Goal: Task Accomplishment & Management: Use online tool/utility

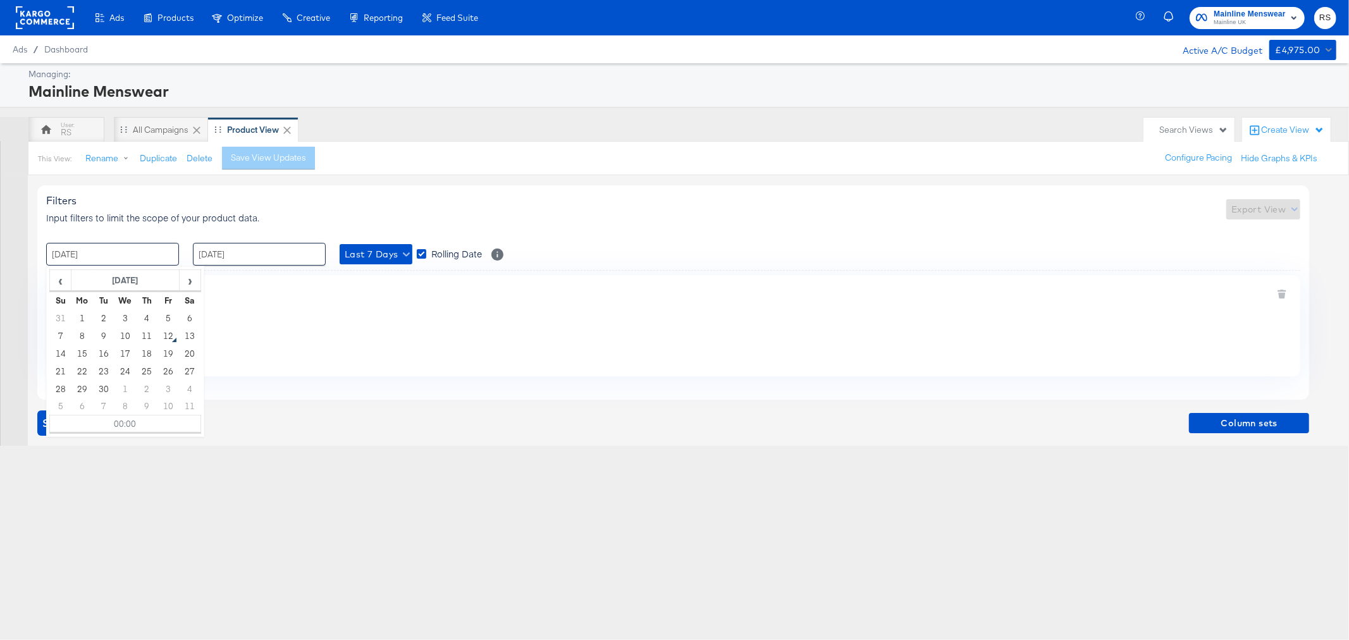
click at [74, 247] on input "05 / September / 2025" at bounding box center [112, 254] width 133 height 23
drag, startPoint x: 81, startPoint y: 337, endPoint x: 95, endPoint y: 335, distance: 14.7
click at [82, 337] on td "8" at bounding box center [81, 336] width 21 height 18
type input "08 / September / 2025 00:00"
click at [224, 255] on input "11 / September / 2025" at bounding box center [259, 254] width 133 height 23
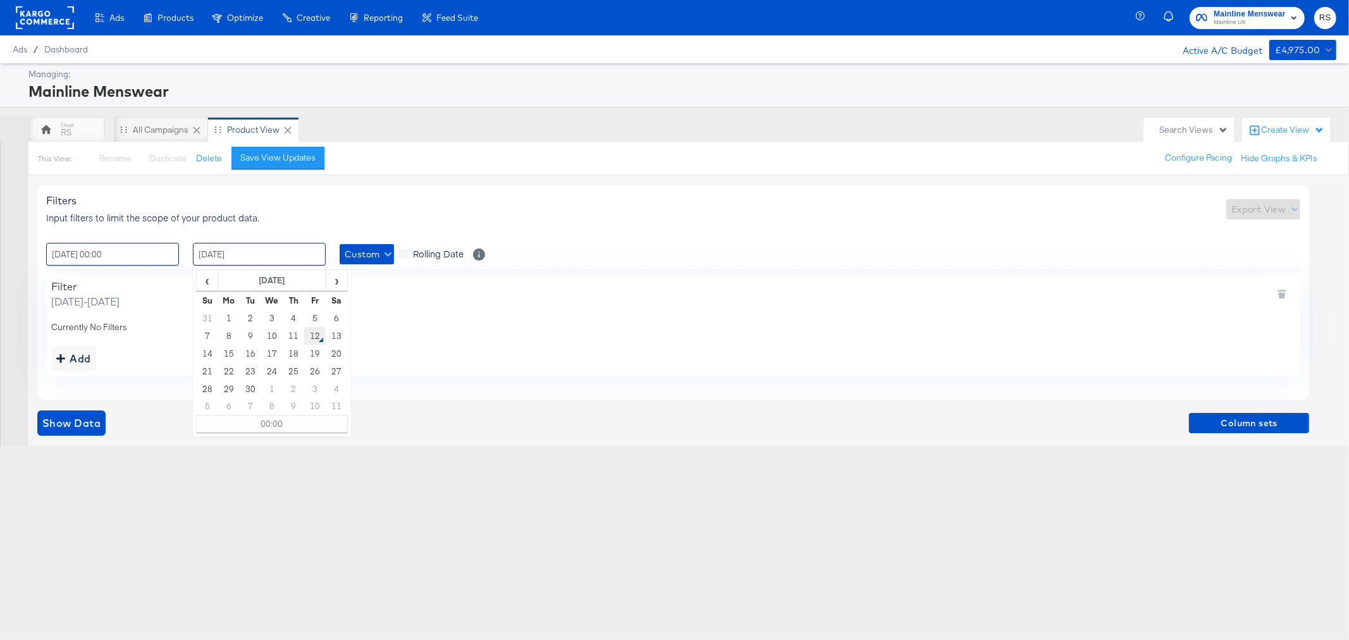
click at [317, 337] on td "12" at bounding box center [314, 336] width 21 height 18
type input "12 / September / 2025 00:00"
click at [89, 424] on span "Show Data" at bounding box center [71, 423] width 58 height 18
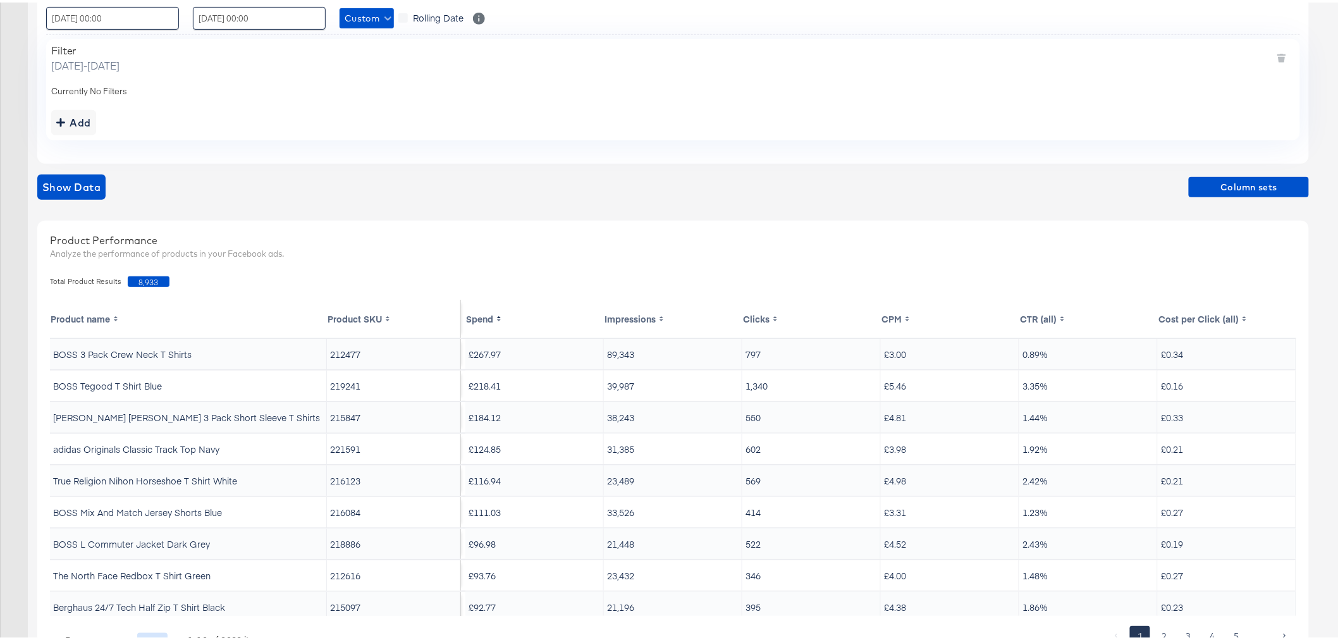
scroll to position [293, 0]
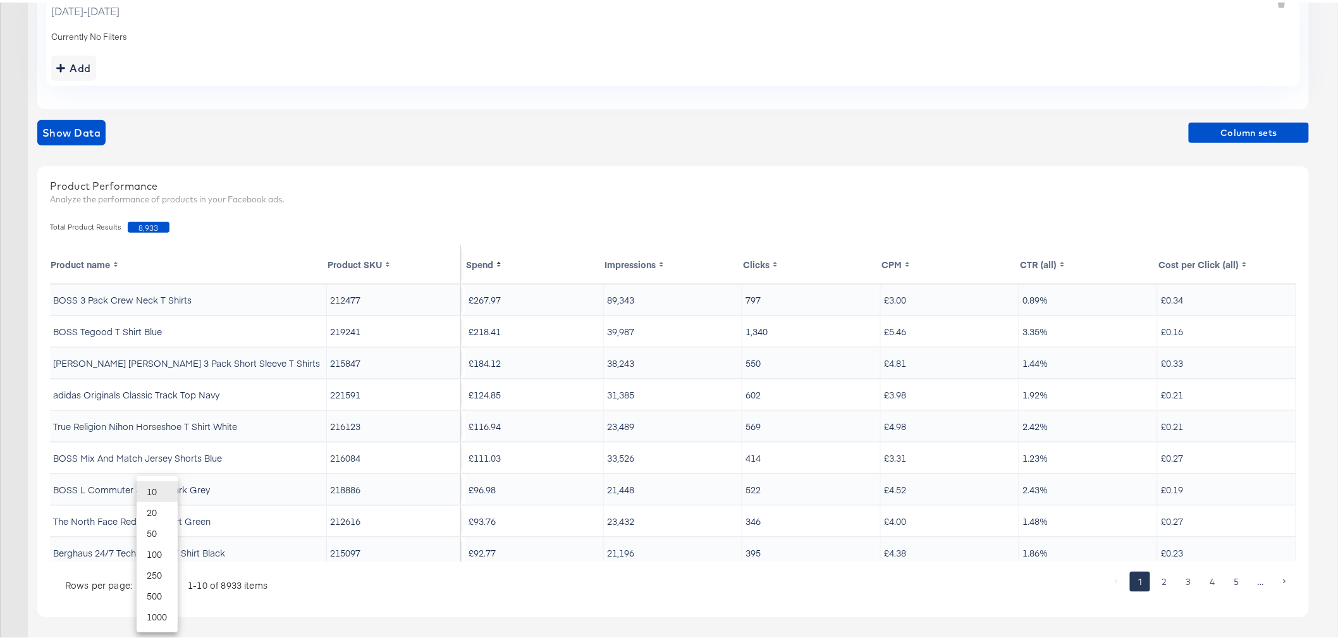
click at [161, 585] on body "Ads Ads Dashboard Main dashboard for Media Buying. New Campaign Create a new ca…" at bounding box center [674, 173] width 1349 height 933
click at [166, 512] on li "20" at bounding box center [157, 509] width 41 height 21
type input "20"
click at [1219, 129] on span "Column sets" at bounding box center [1249, 131] width 110 height 16
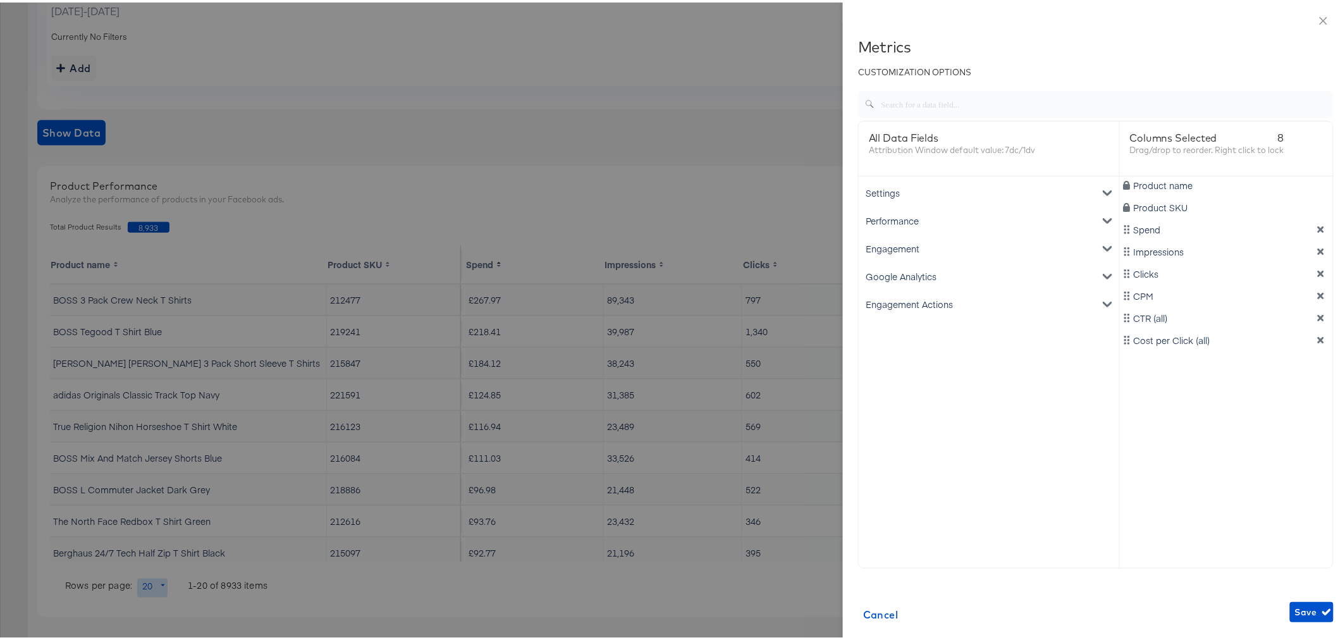
click at [908, 272] on div "Google Analytics" at bounding box center [988, 274] width 255 height 28
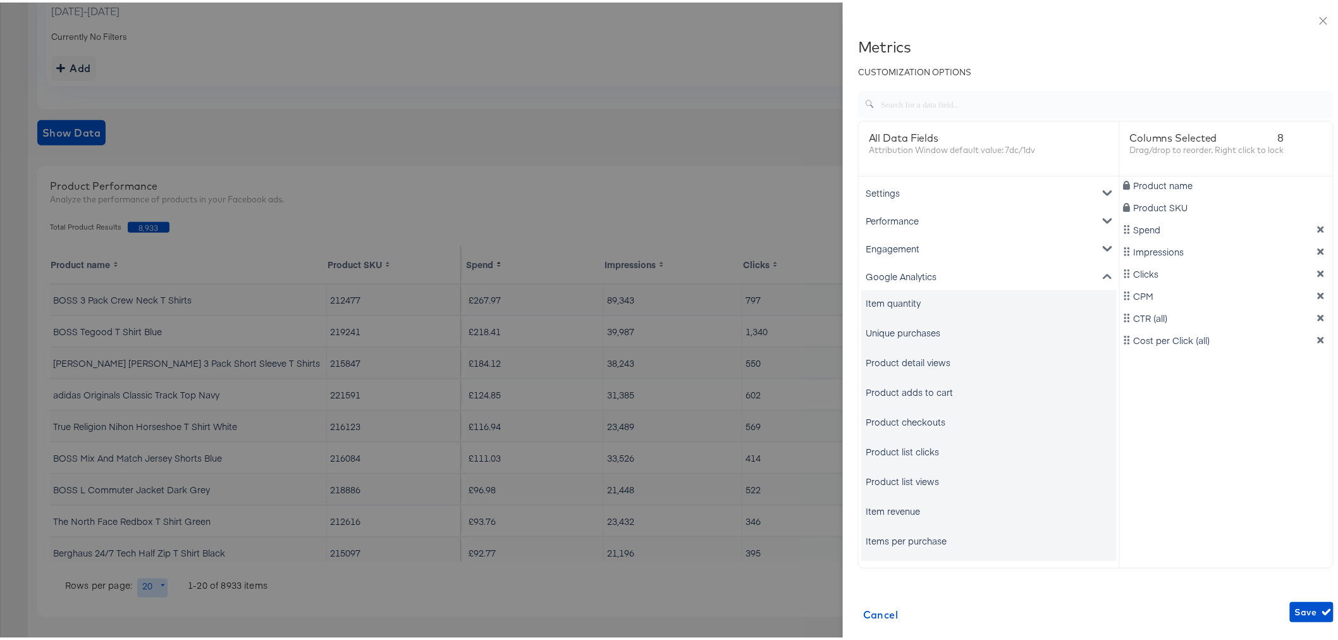
click at [878, 331] on div "Unique purchases" at bounding box center [903, 330] width 75 height 13
click at [890, 508] on div "Item revenue" at bounding box center [893, 508] width 54 height 13
click at [1316, 247] on icon "dimension-list" at bounding box center [1320, 249] width 9 height 9
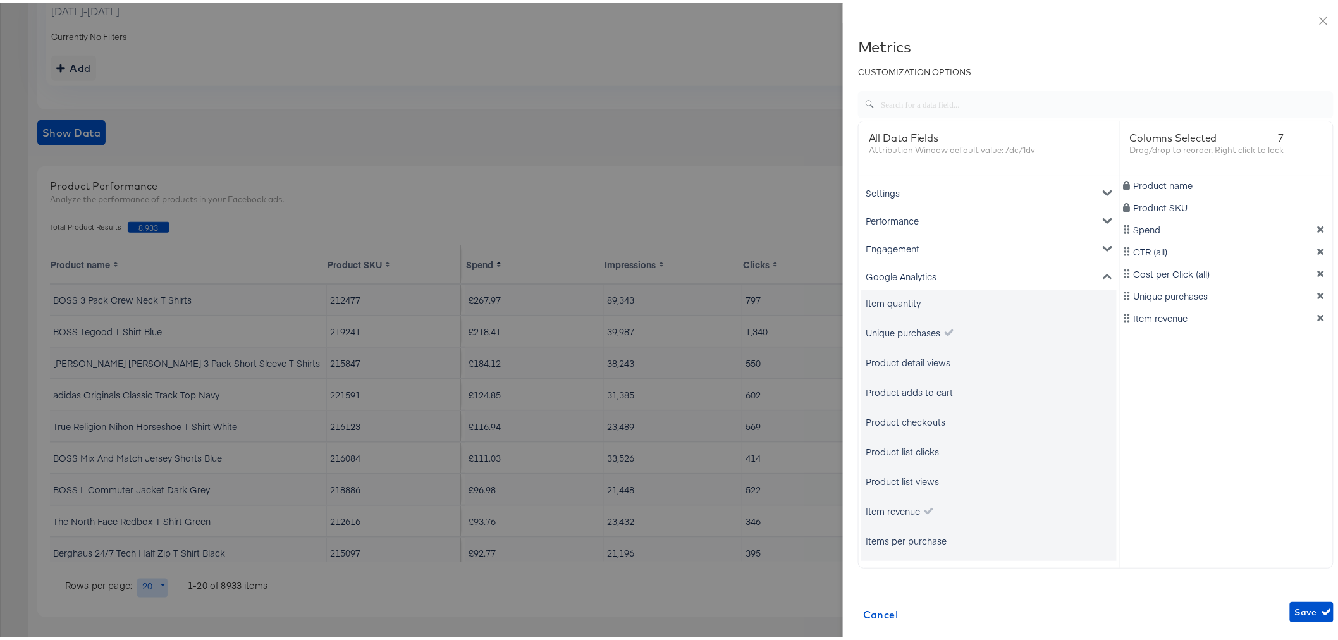
click at [1316, 247] on icon "dimension-list" at bounding box center [1320, 249] width 9 height 9
click at [1295, 605] on span "Save" at bounding box center [1312, 610] width 34 height 16
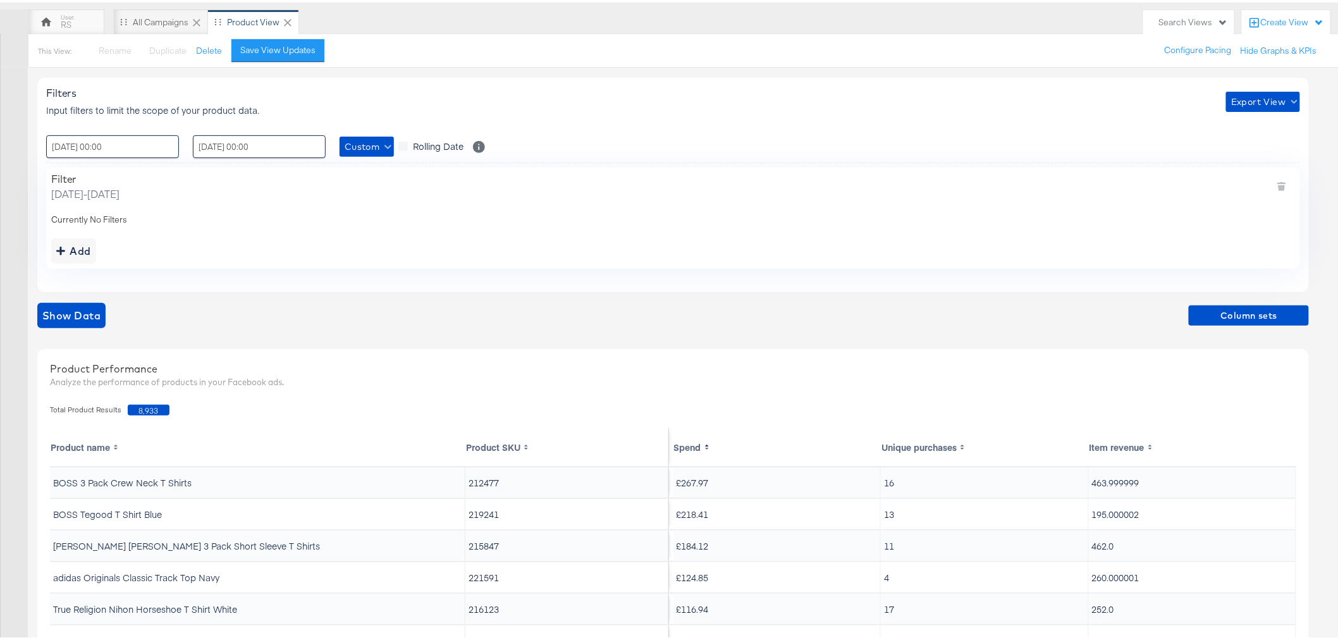
scroll to position [11, 0]
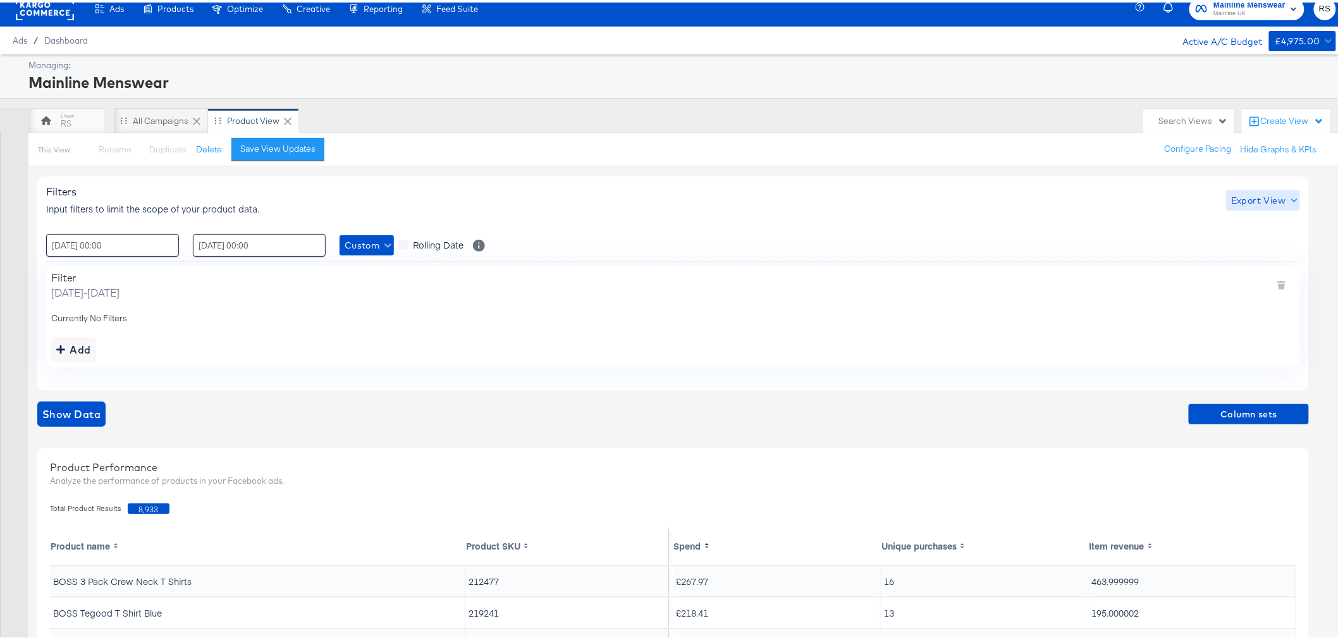
click at [1251, 202] on span "Export View" at bounding box center [1263, 198] width 64 height 16
click at [1266, 224] on link "Current View" at bounding box center [1265, 222] width 58 height 13
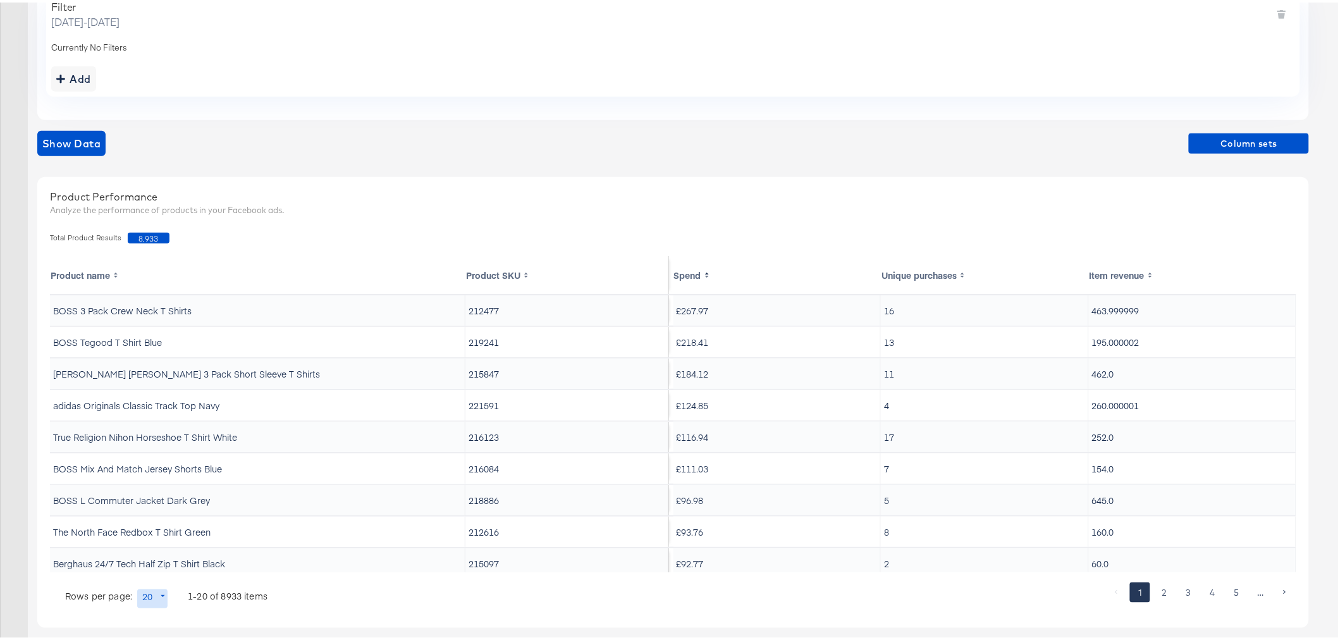
scroll to position [293, 0]
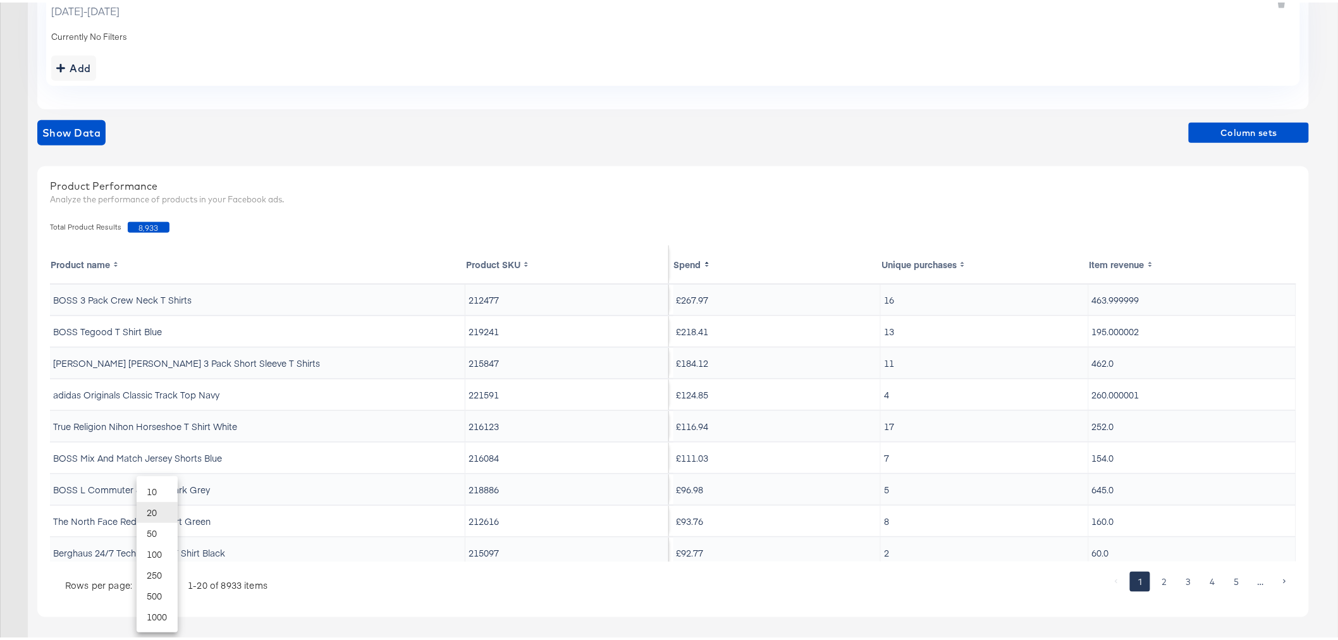
click at [161, 585] on body "Ads Ads Dashboard Main dashboard for Media Buying. New Campaign Create a new ca…" at bounding box center [674, 173] width 1349 height 933
click at [331, 580] on div at bounding box center [674, 320] width 1349 height 640
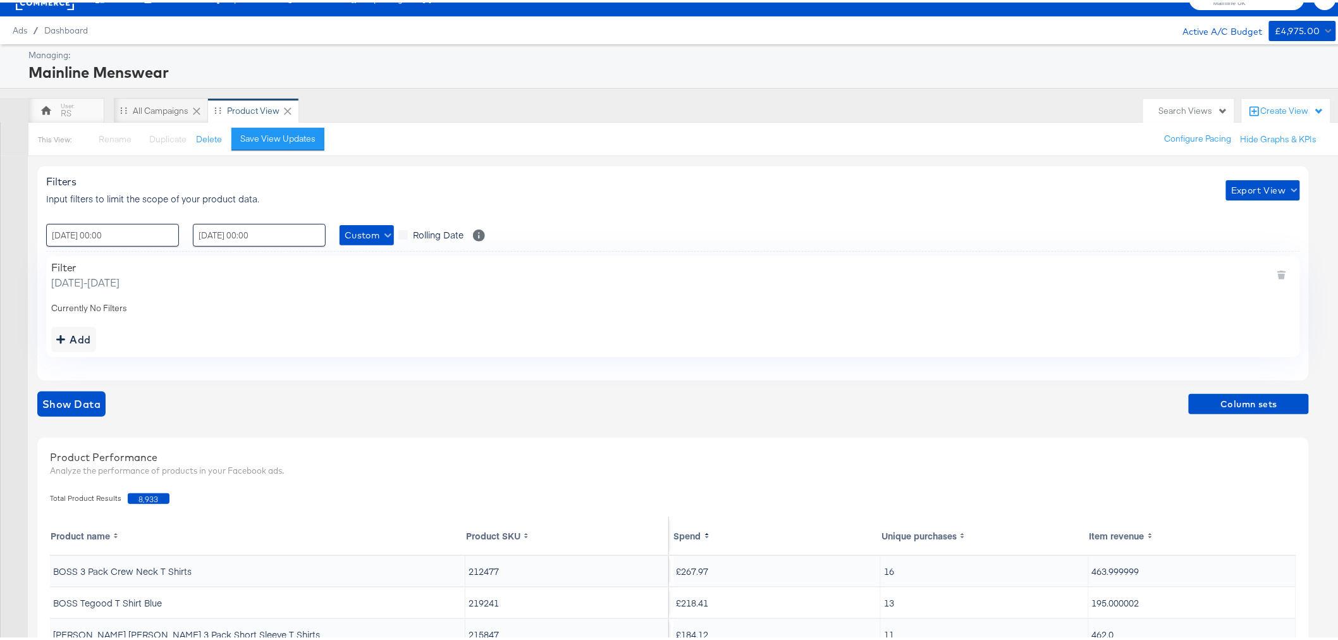
scroll to position [0, 0]
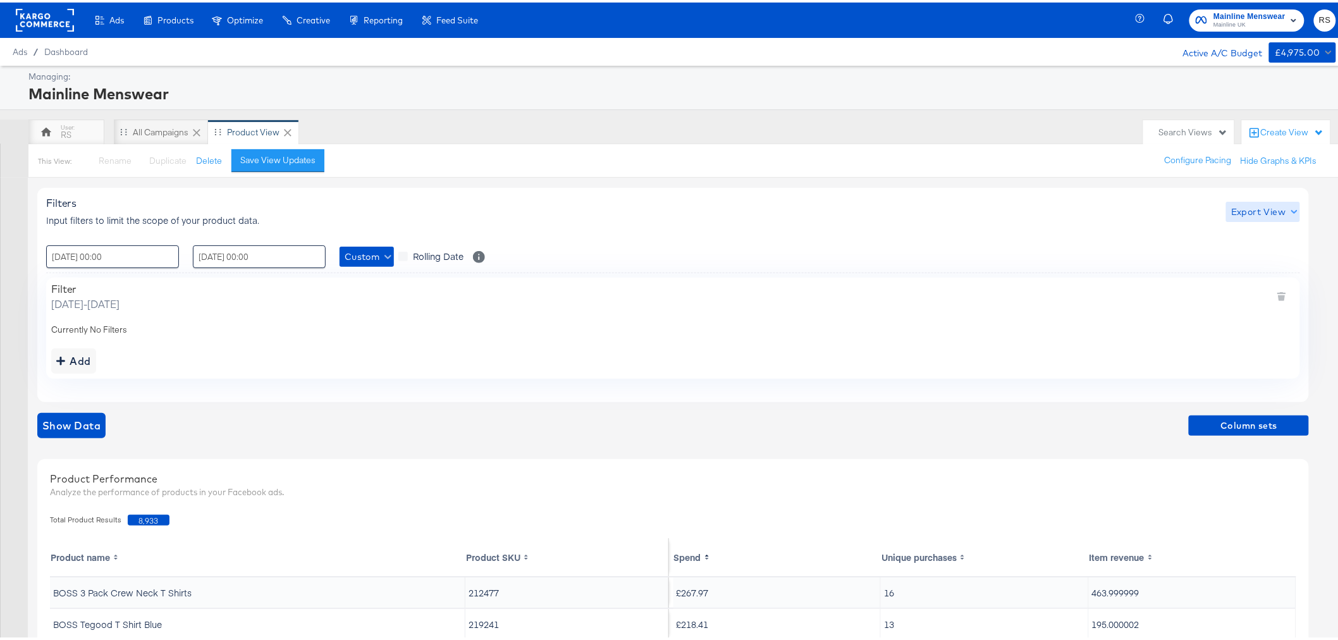
click at [1263, 207] on span "Export View" at bounding box center [1263, 210] width 64 height 16
click at [1002, 243] on div at bounding box center [674, 320] width 1349 height 640
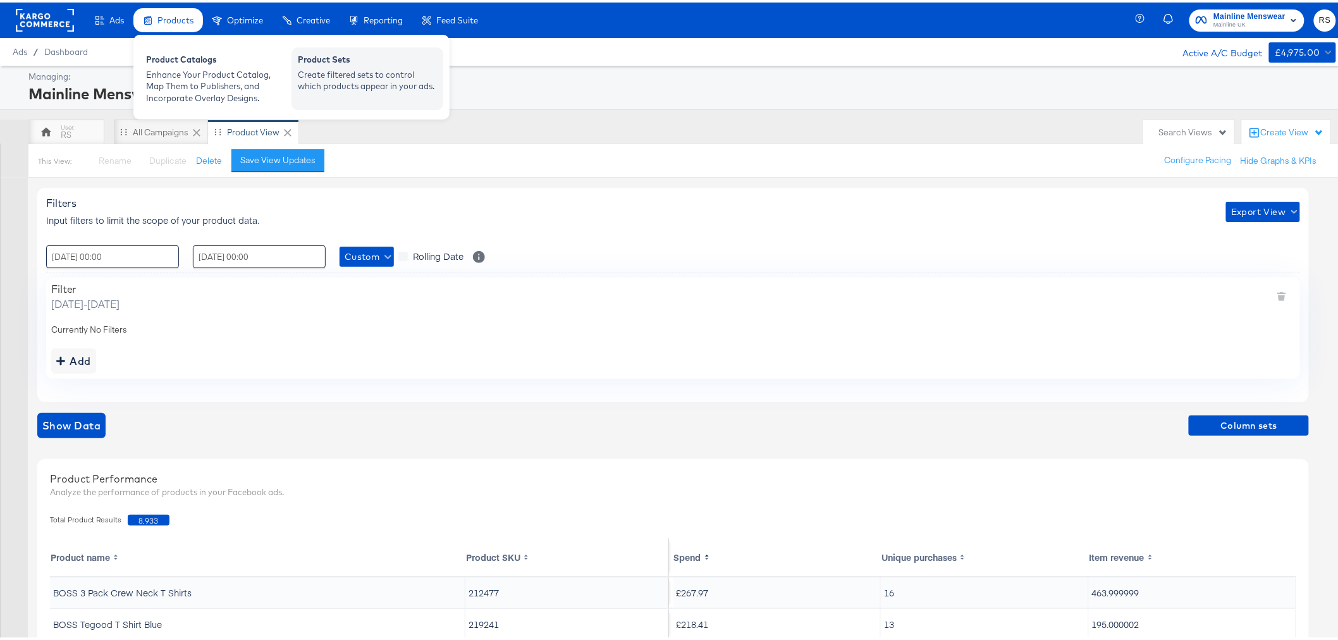
click at [340, 76] on div "Create filtered sets to control which products appear in your ads." at bounding box center [367, 77] width 139 height 23
click at [343, 59] on div "Product Sets" at bounding box center [367, 58] width 139 height 15
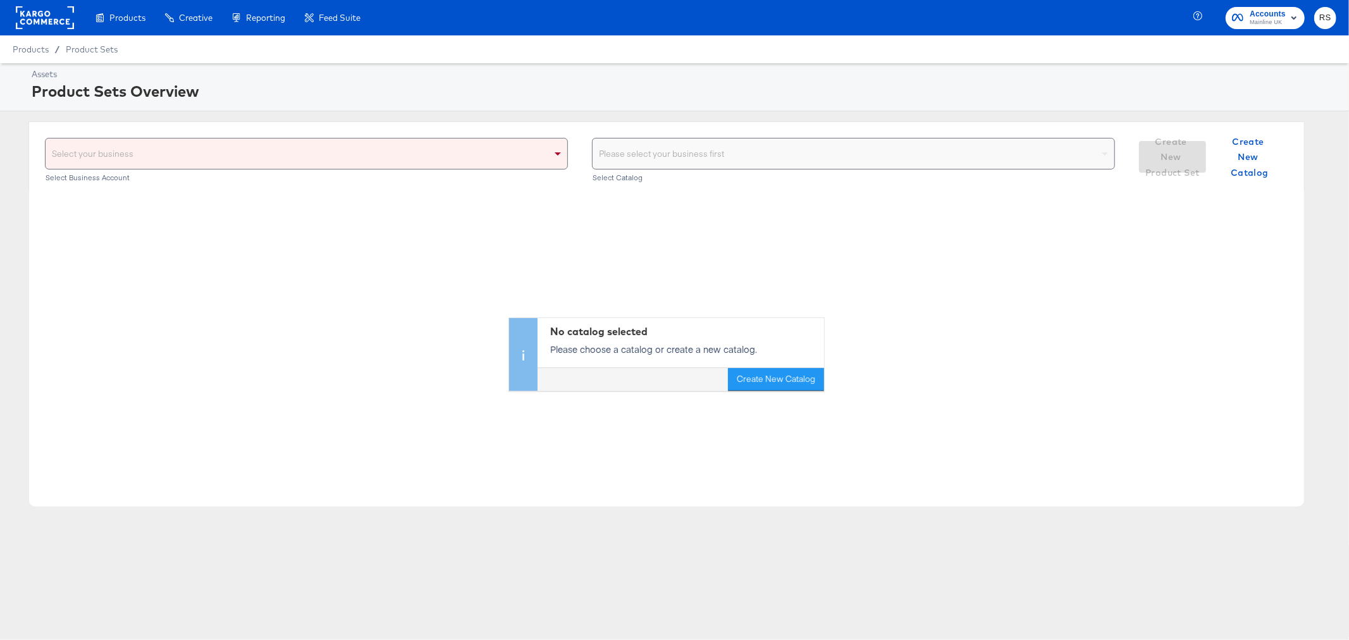
click at [541, 143] on div "Select your business" at bounding box center [307, 153] width 522 height 30
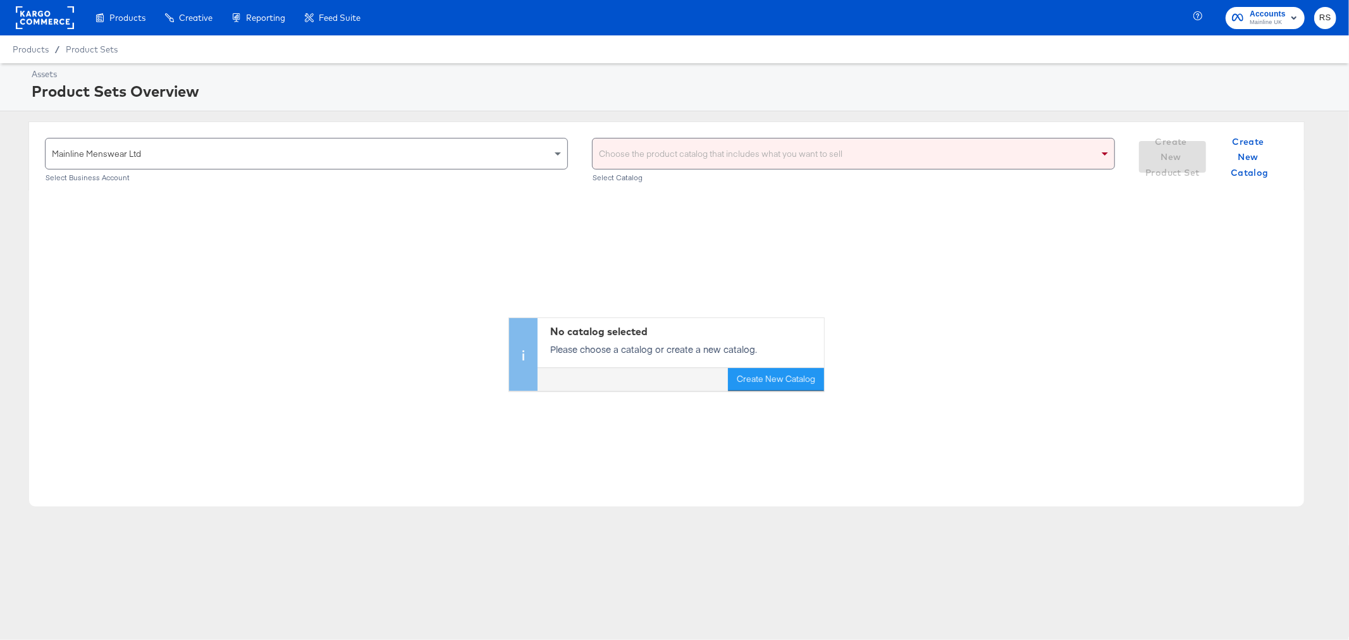
click at [675, 140] on div "Choose the product catalog that includes what you want to sell" at bounding box center [853, 153] width 522 height 30
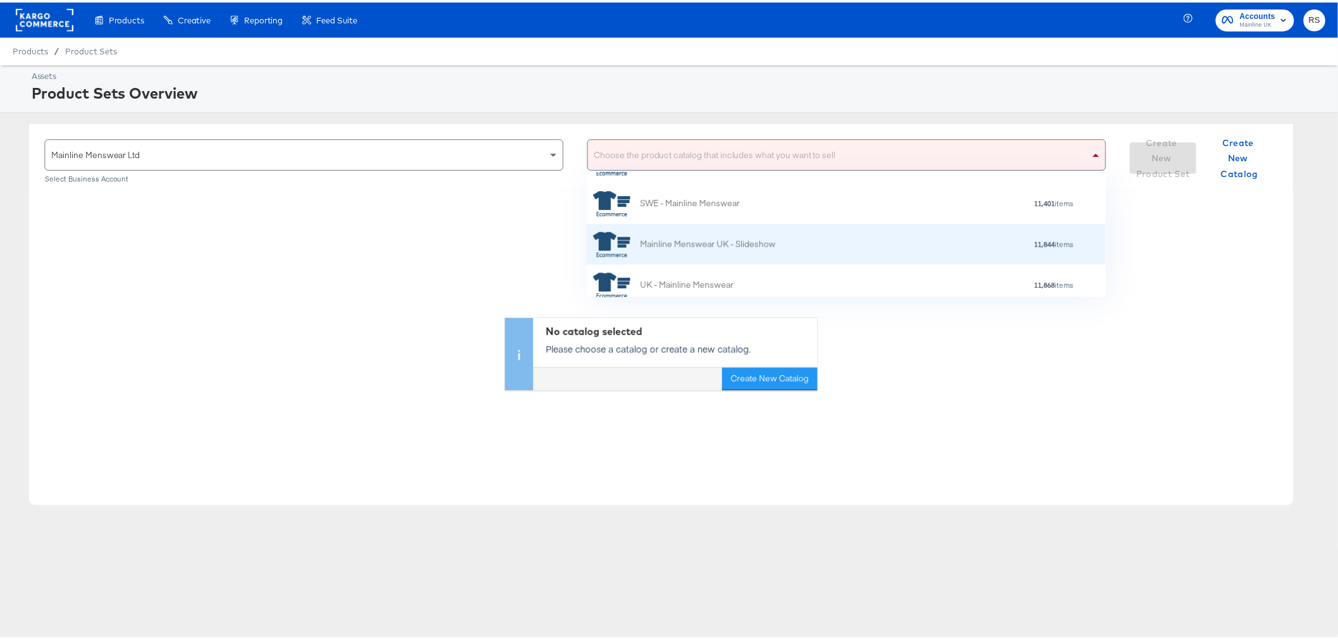
scroll to position [202, 0]
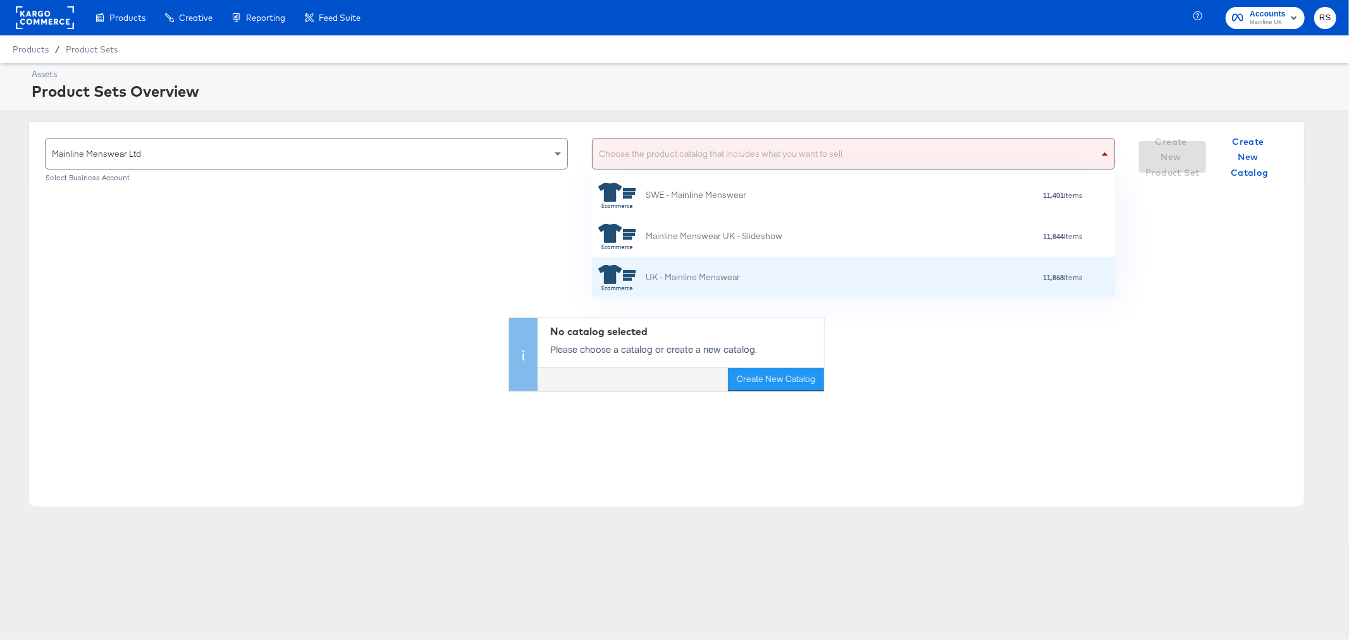
click at [715, 284] on div "UK - Mainline Menswear" at bounding box center [692, 277] width 94 height 13
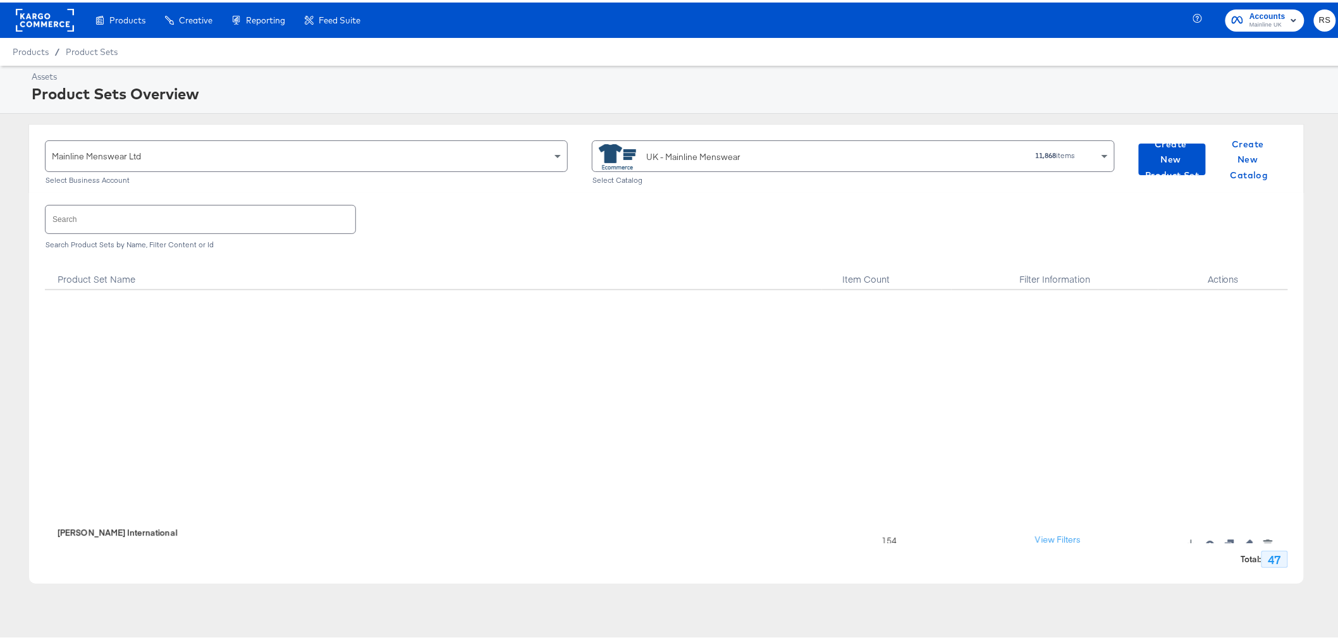
scroll to position [1797, 0]
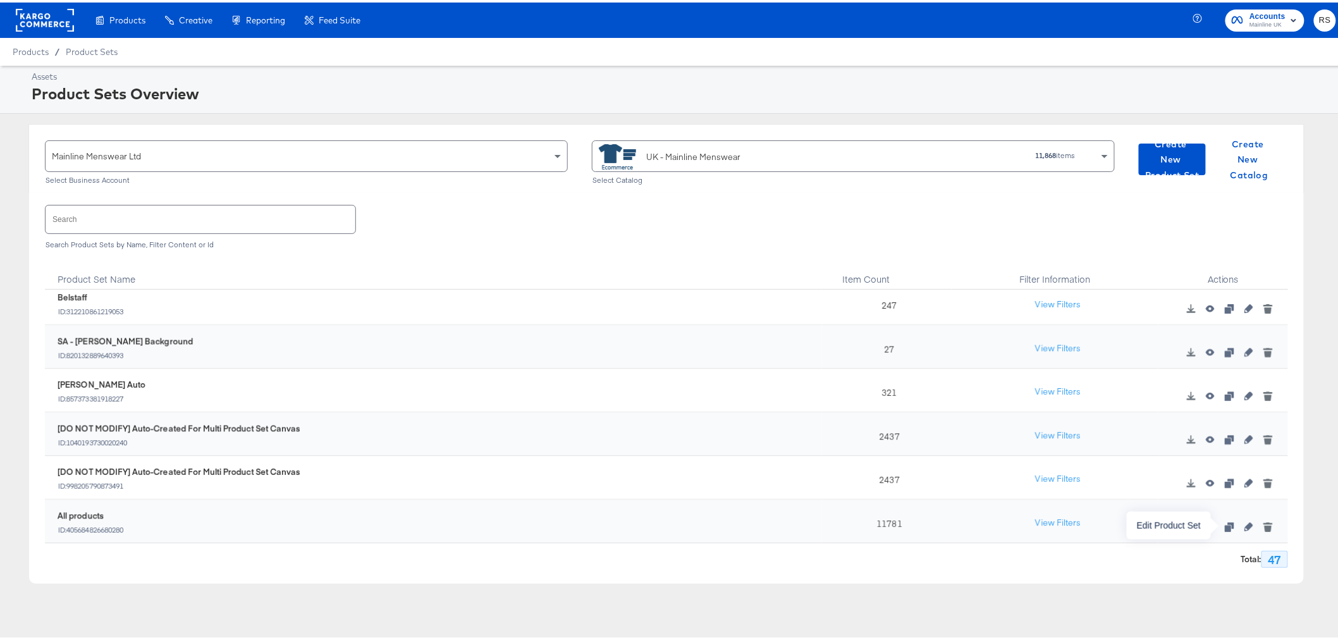
click at [1244, 525] on icon "button" at bounding box center [1248, 524] width 9 height 9
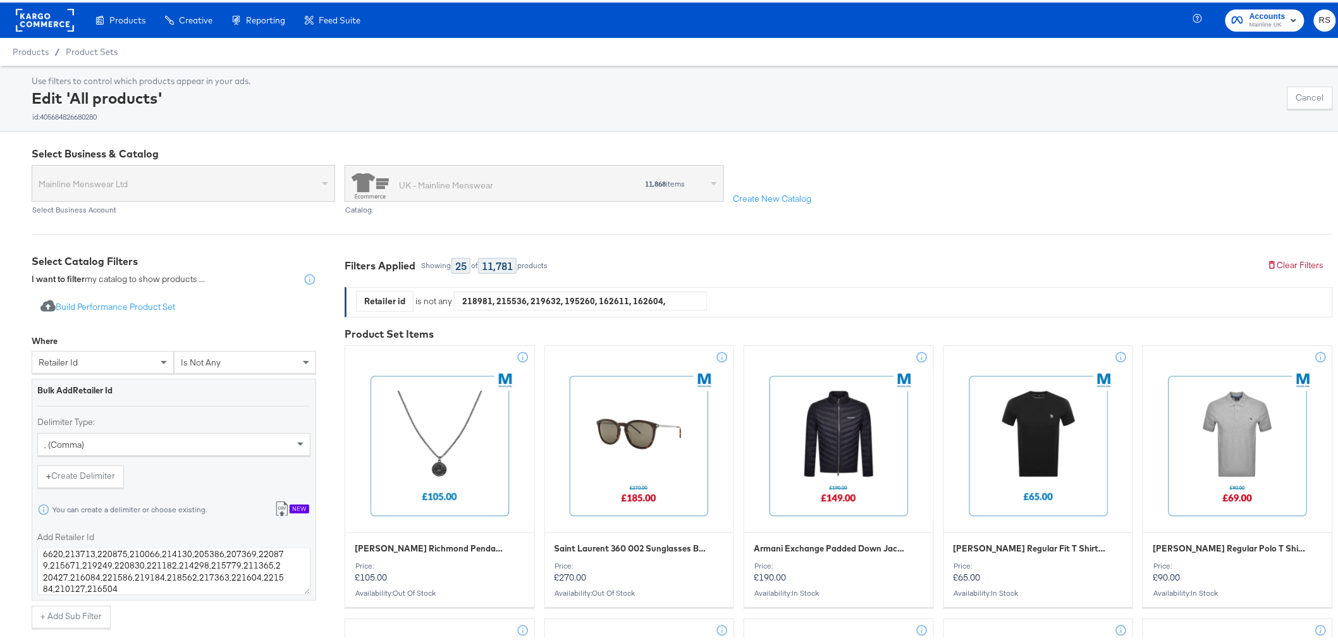
scroll to position [129, 0]
click at [111, 583] on textarea "218981,215536,219632,195260,162611,162604,178548,209886,214409,219381,219627,21…" at bounding box center [173, 569] width 273 height 47
paste textarea "219241 216084 212616 215097 221630 214649 214335"
click at [295, 548] on textarea "218981,215536,219632,195260,162611,162604,178548,209886,214409,219381,219627,21…" at bounding box center [173, 569] width 273 height 47
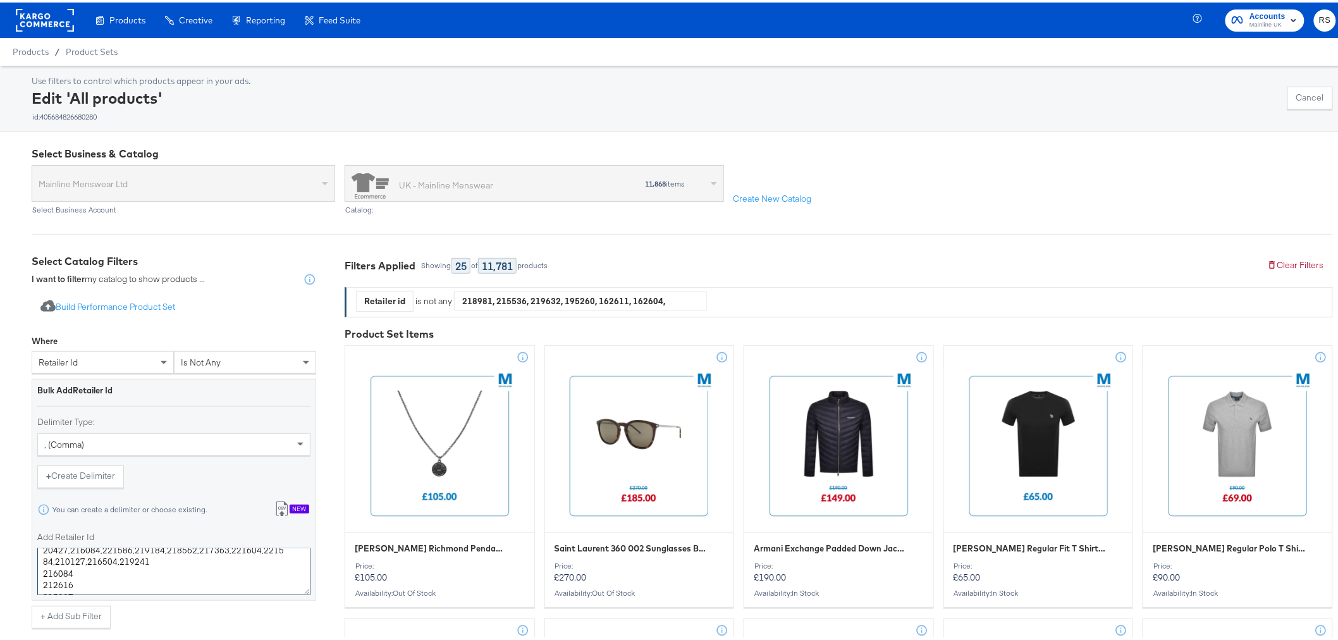
scroll to position [138, 0]
click at [38, 583] on textarea "218981,215536,219632,195260,162611,162604,178548,209886,214409,219381,219627,21…" at bounding box center [173, 569] width 273 height 47
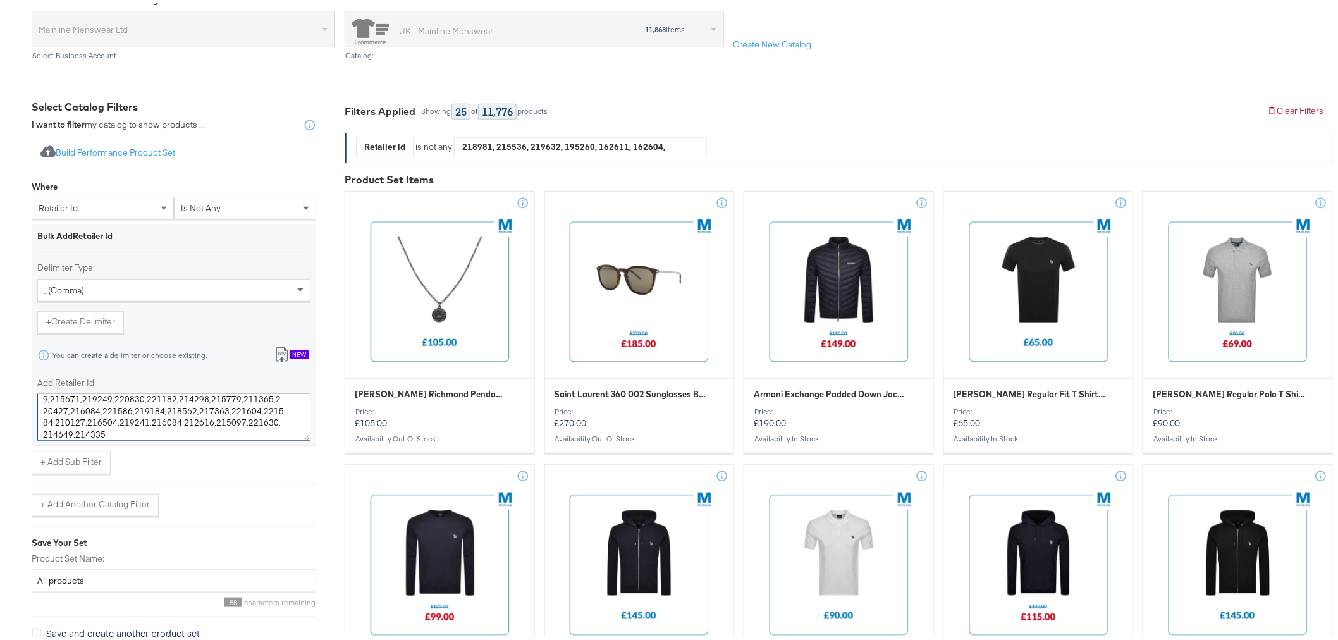
scroll to position [211, 0]
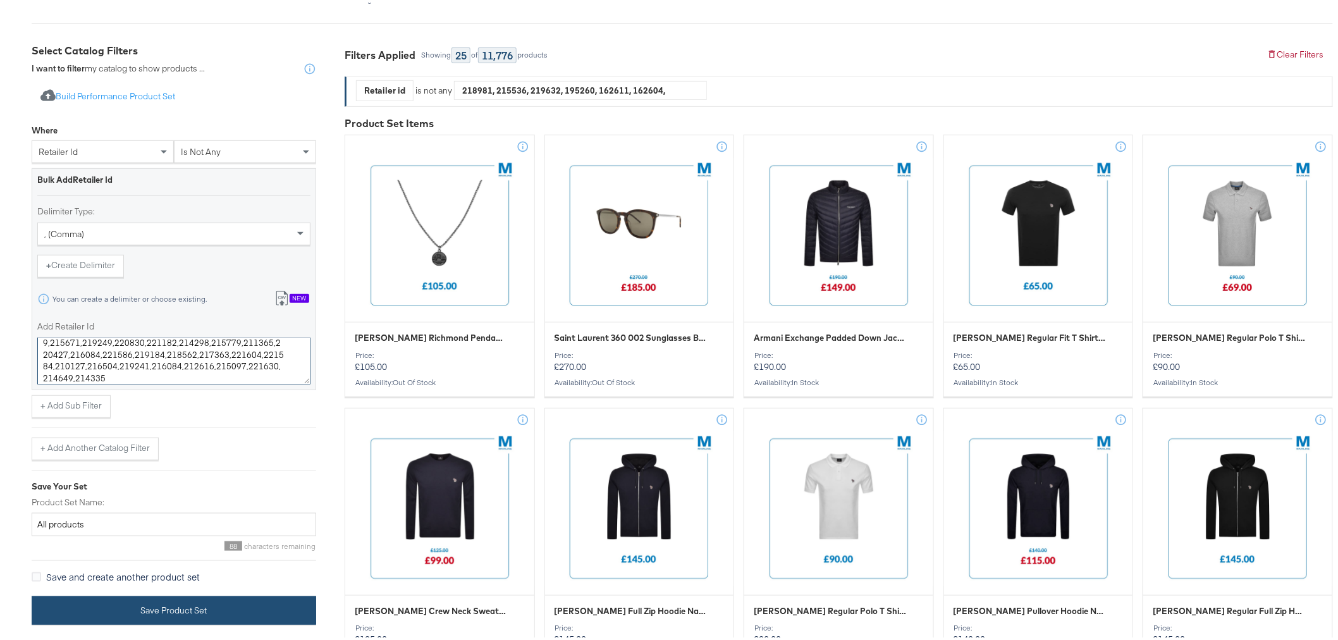
type textarea "218981,215536,219632,195260,162611,162604,178548,209886,214409,219381,219627,21…"
click at [174, 606] on button "Save Product Set" at bounding box center [174, 608] width 284 height 28
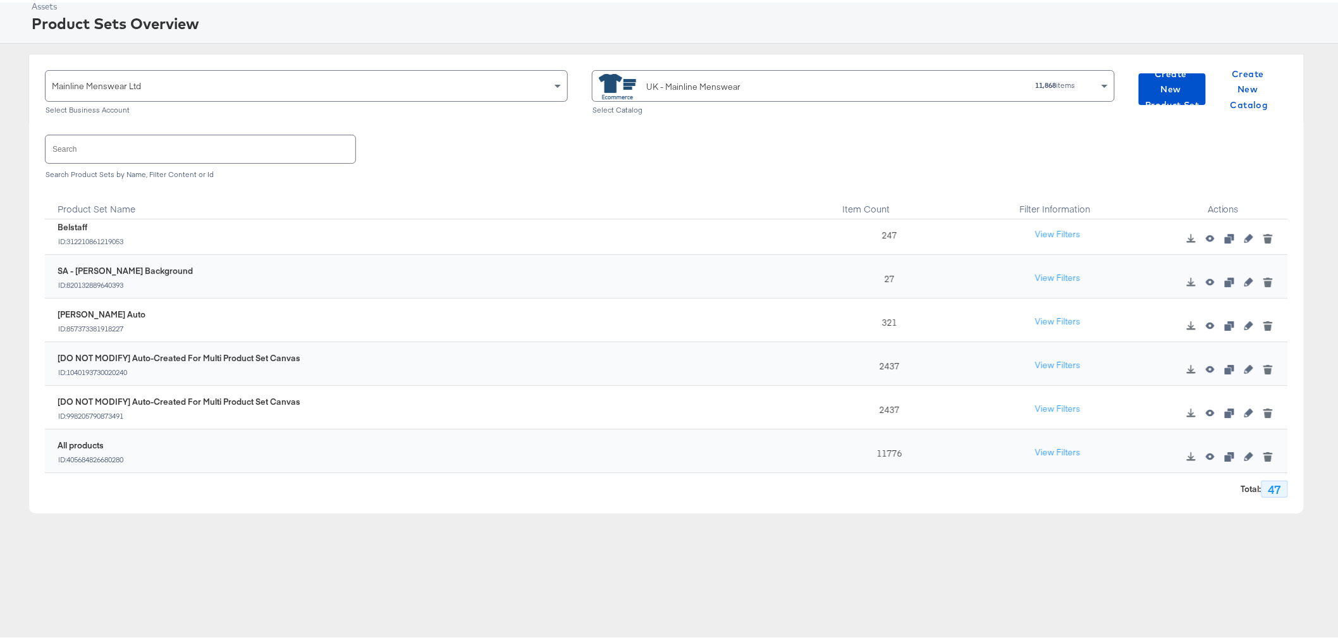
scroll to position [71, 0]
click at [1244, 454] on icon "button" at bounding box center [1248, 452] width 9 height 9
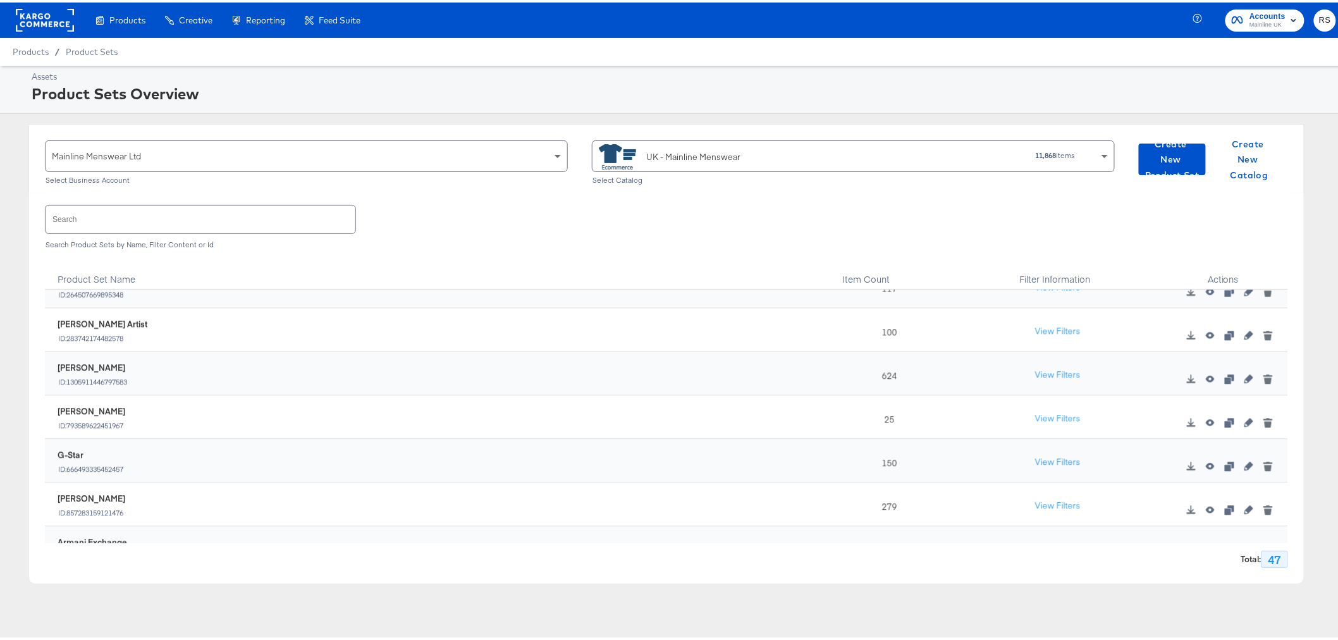
scroll to position [1797, 0]
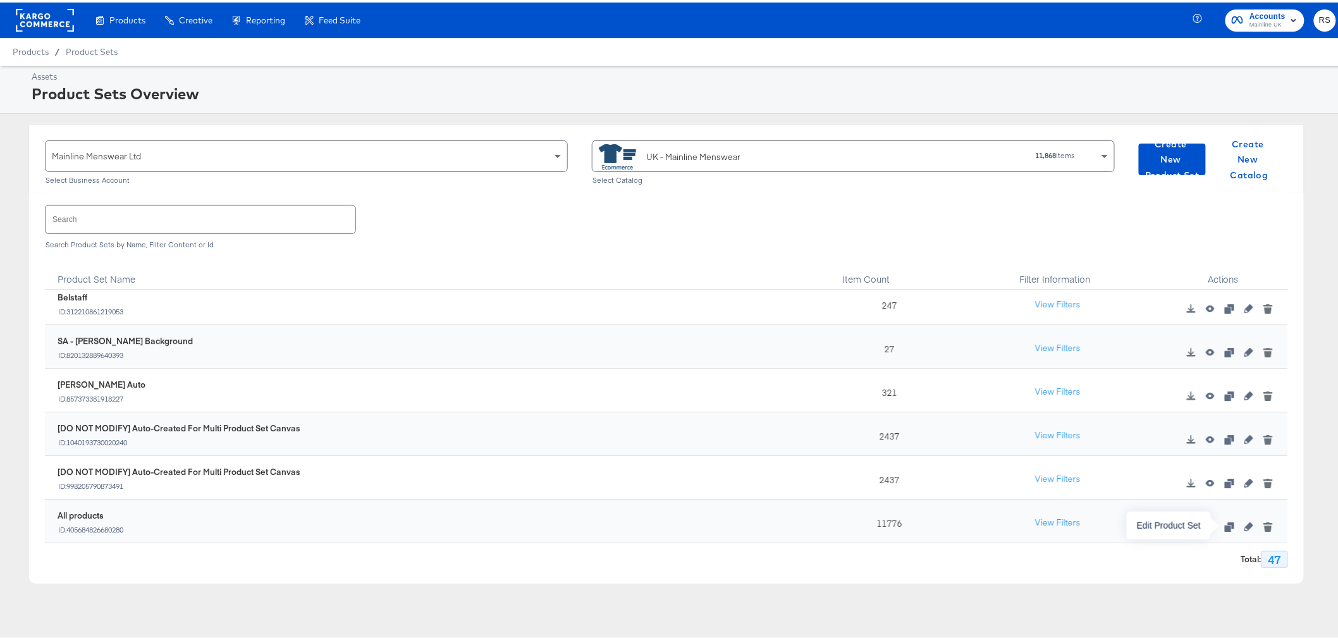
click at [1244, 527] on icon "button" at bounding box center [1248, 524] width 9 height 9
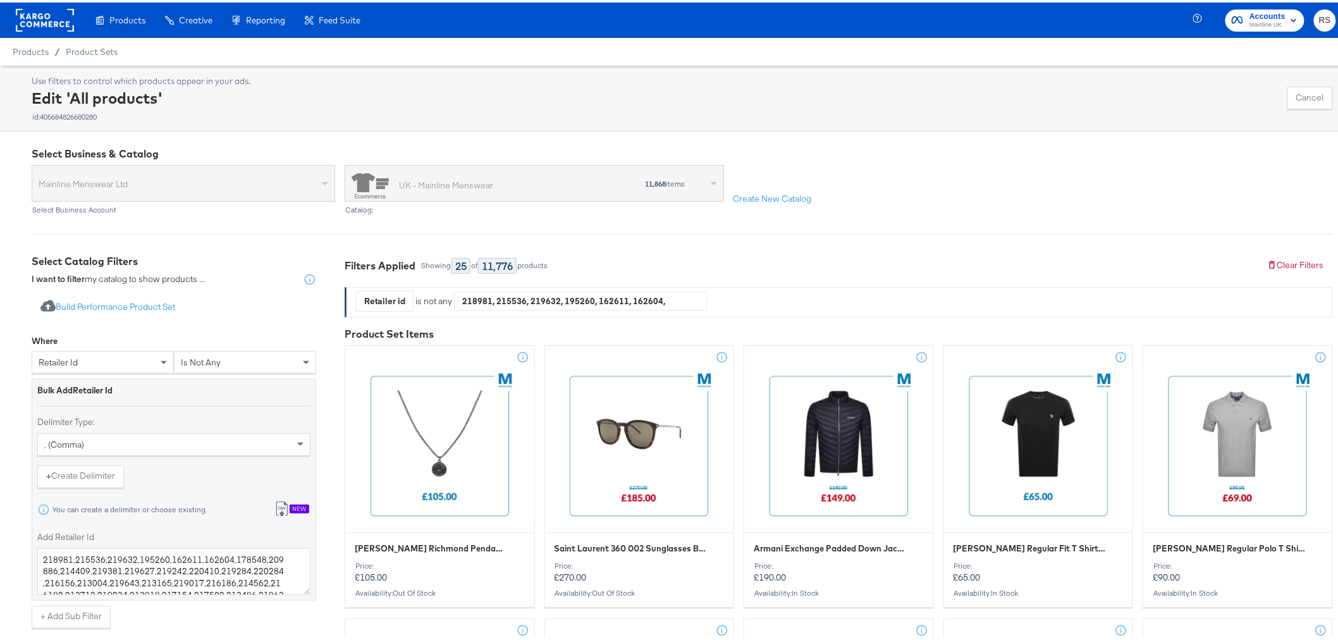
click at [1034, 76] on div "Use filters to control which products appear in your ads. Edit 'All products' i…" at bounding box center [682, 96] width 1301 height 46
click at [149, 577] on textarea "218981,215536,219632,195260,162611,162604,178548,209886,214409,219381,219627,21…" at bounding box center [173, 569] width 273 height 47
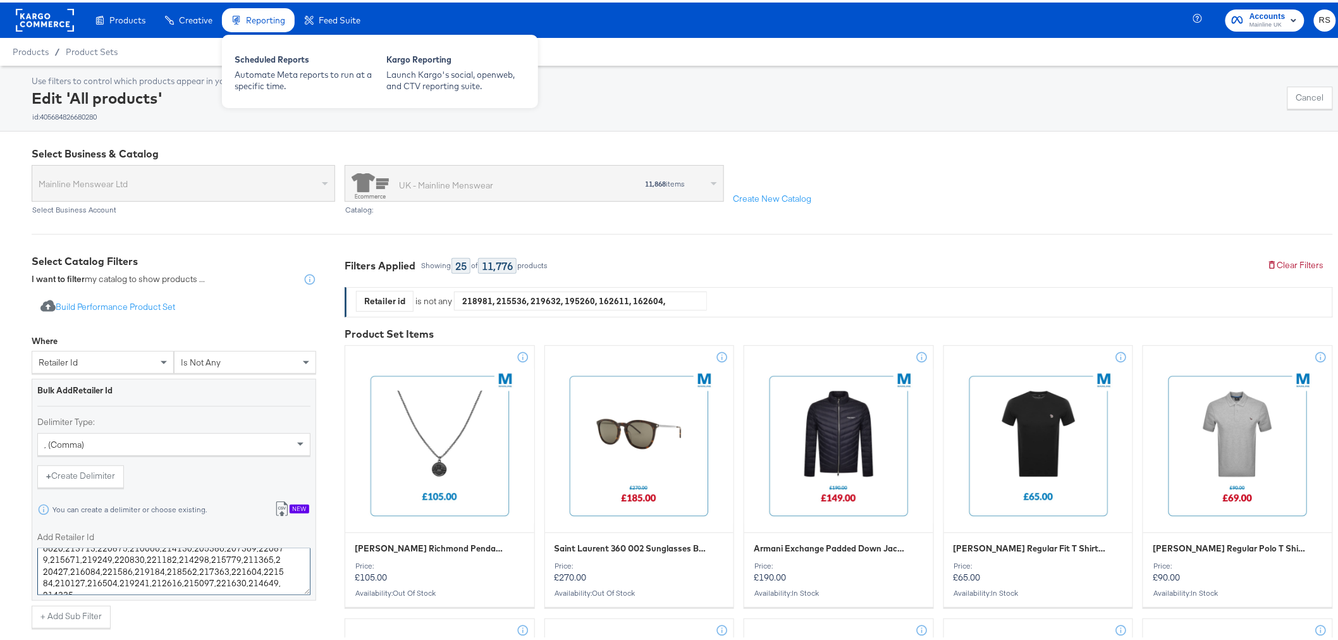
type textarea "218981,215536,219632,195260,162611,162604,178548,209886,214409,219381,219627,21…"
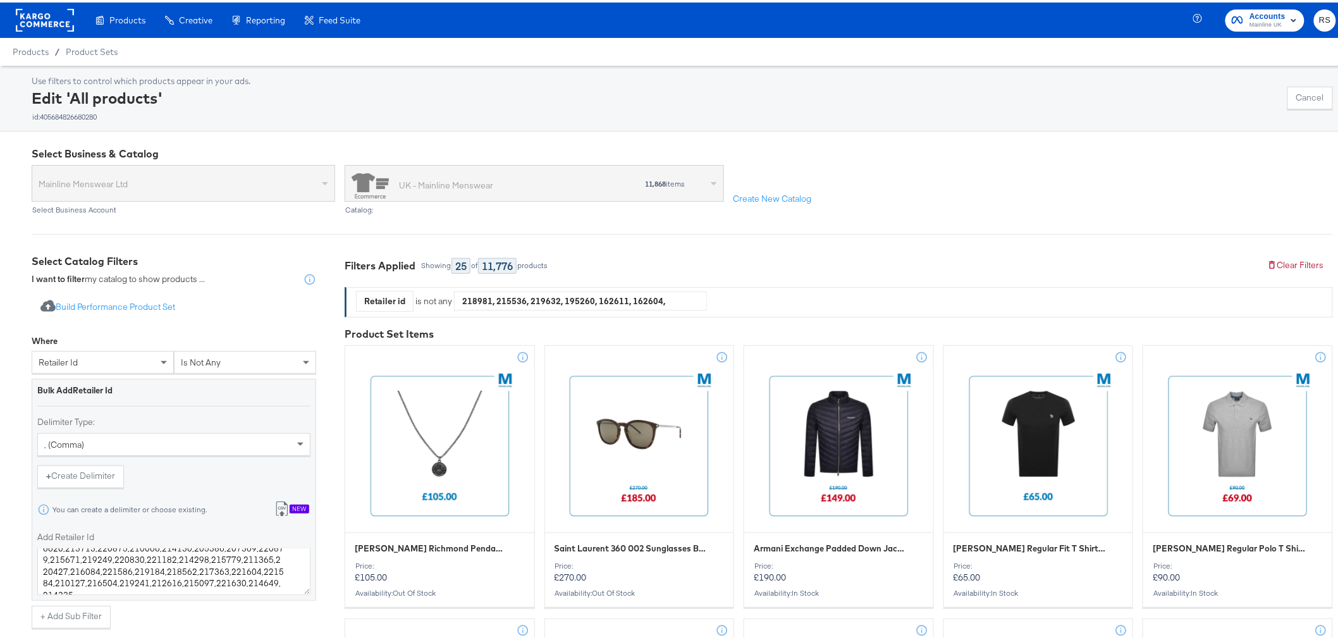
click at [305, 601] on div "Bulk Add Retailer Id Delimiter Type: , (comma) + Create Delimiter You can creat…" at bounding box center [174, 489] width 284 height 226
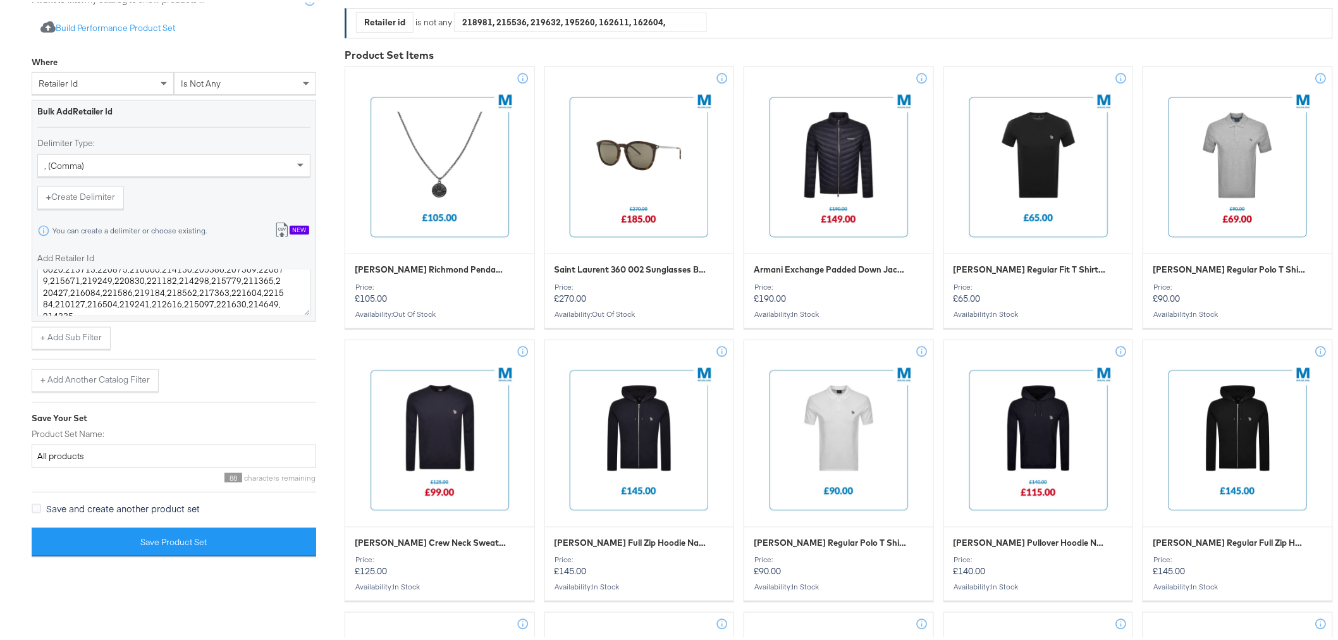
scroll to position [351, 0]
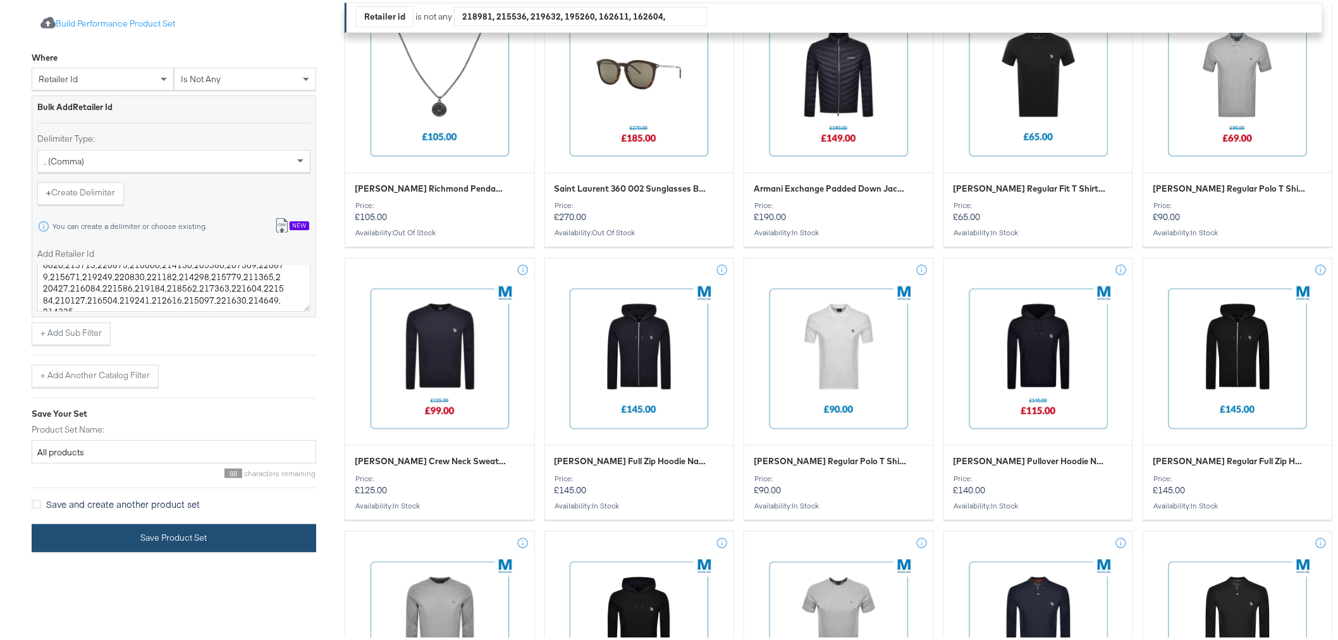
click at [233, 529] on button "Save Product Set" at bounding box center [174, 536] width 284 height 28
